Goal: Information Seeking & Learning: Learn about a topic

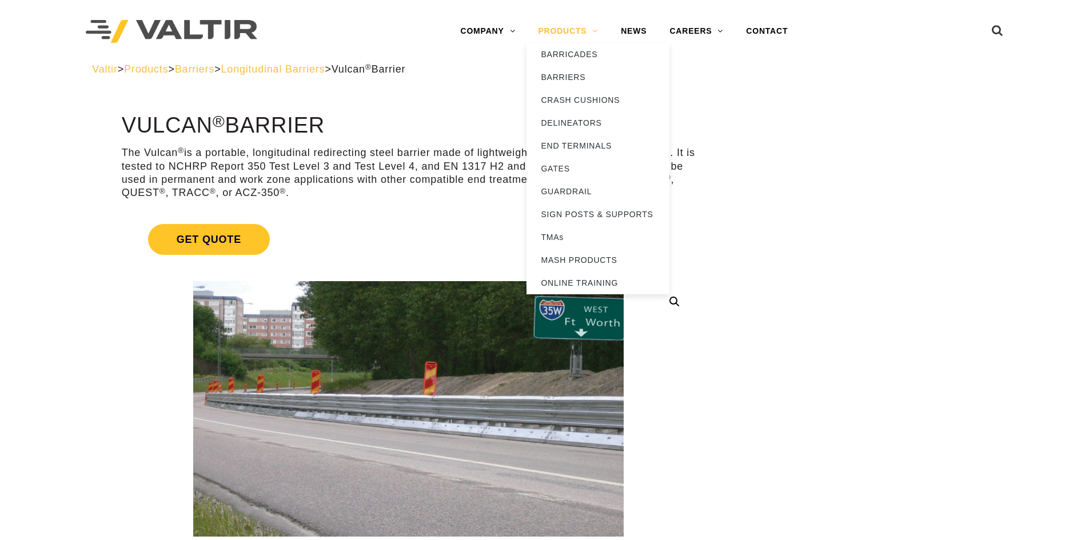
click at [571, 30] on link "PRODUCTS" at bounding box center [568, 31] width 83 height 23
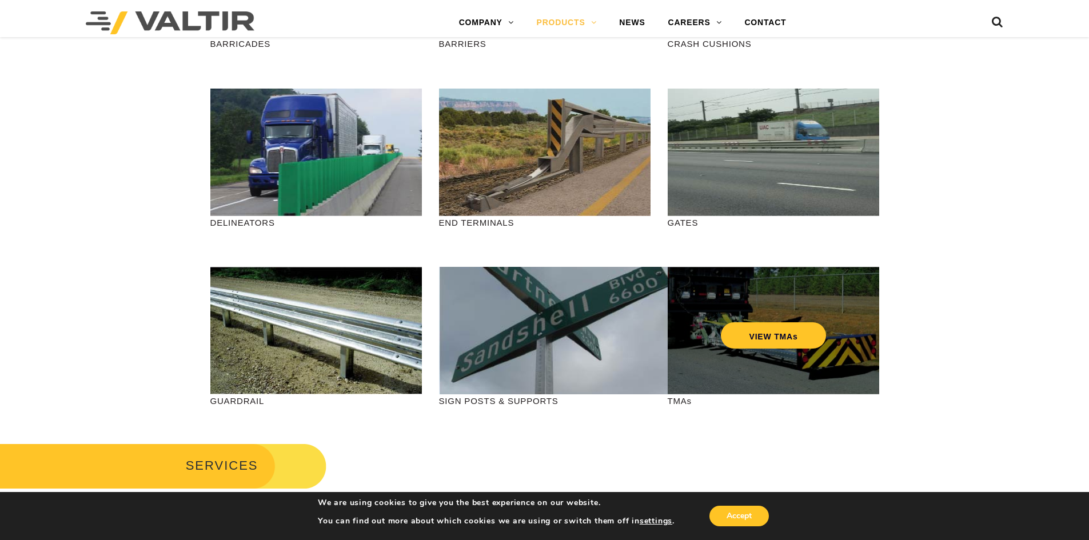
scroll to position [114, 0]
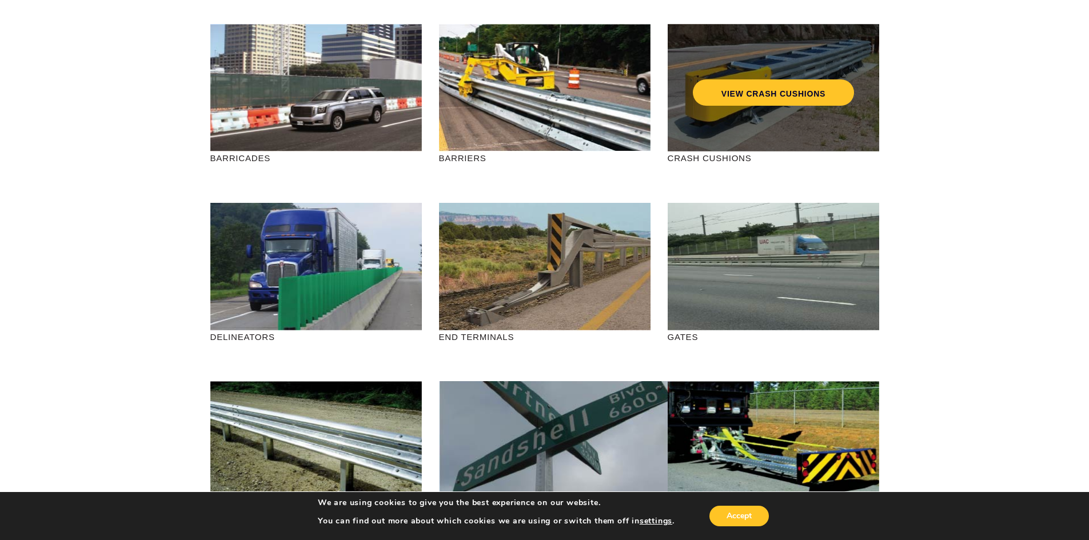
click at [694, 151] on div "VIEW CRASH CUSHIONS" at bounding box center [774, 88] width 212 height 128
click at [772, 97] on link "VIEW CRASH CUSHIONS" at bounding box center [772, 92] width 161 height 26
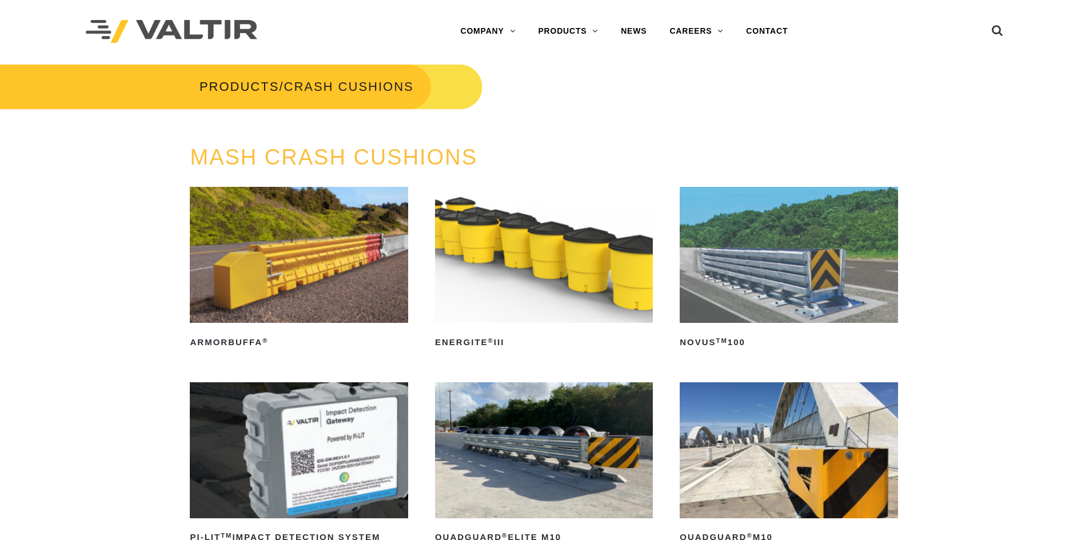
click at [584, 242] on img at bounding box center [544, 255] width 218 height 136
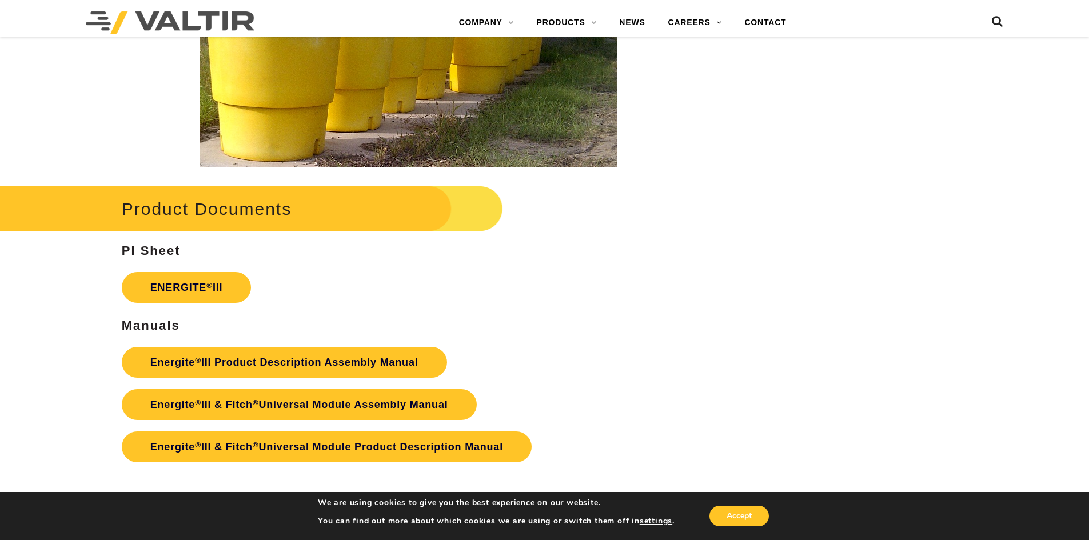
scroll to position [1944, 0]
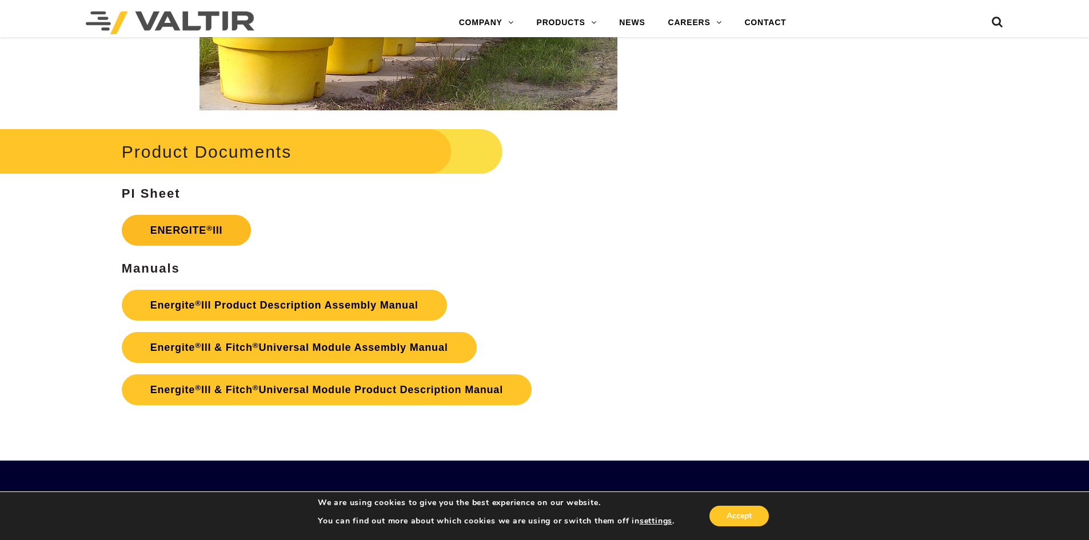
click at [199, 225] on link "ENERGITE ® III" at bounding box center [187, 230] width 130 height 31
